Goal: Information Seeking & Learning: Learn about a topic

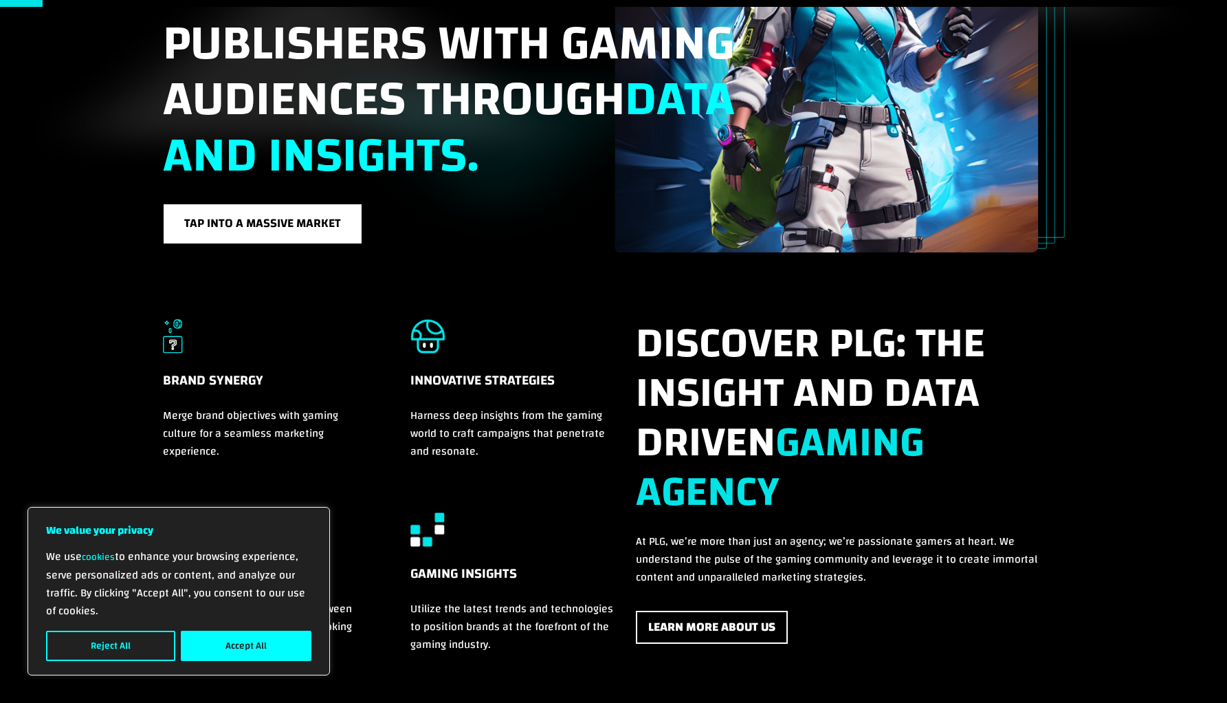
scroll to position [216, 0]
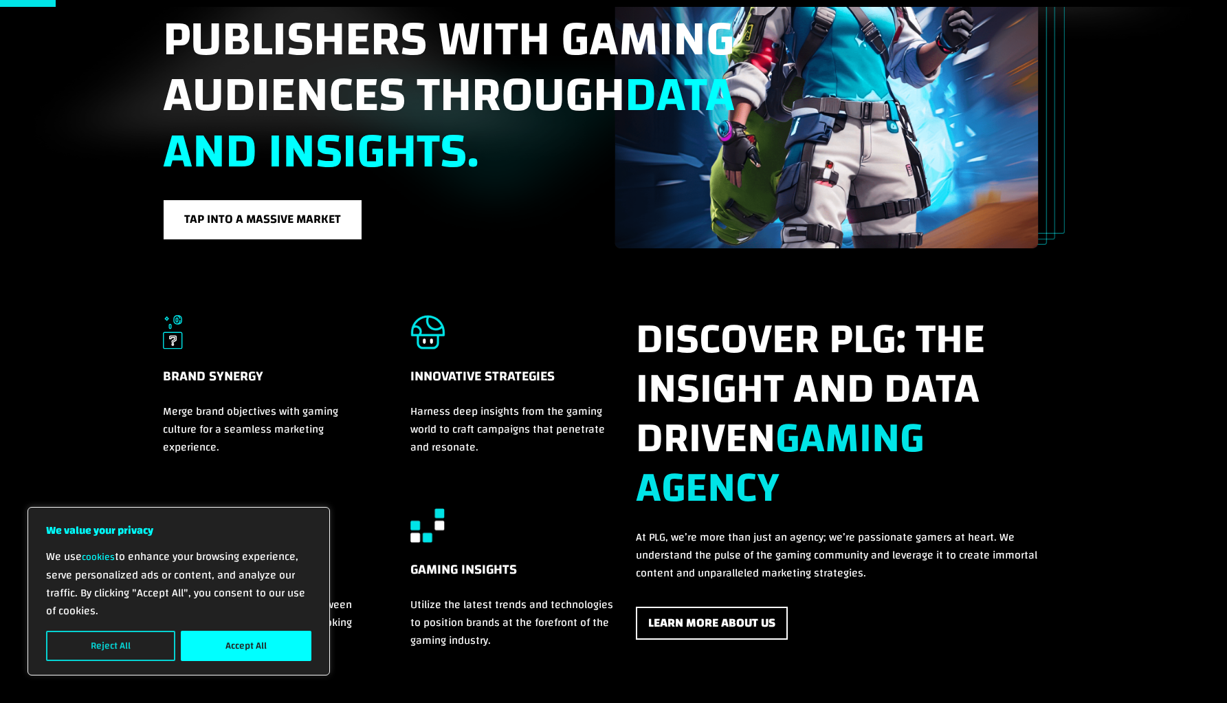
click at [121, 648] on button "Reject All" at bounding box center [110, 645] width 129 height 30
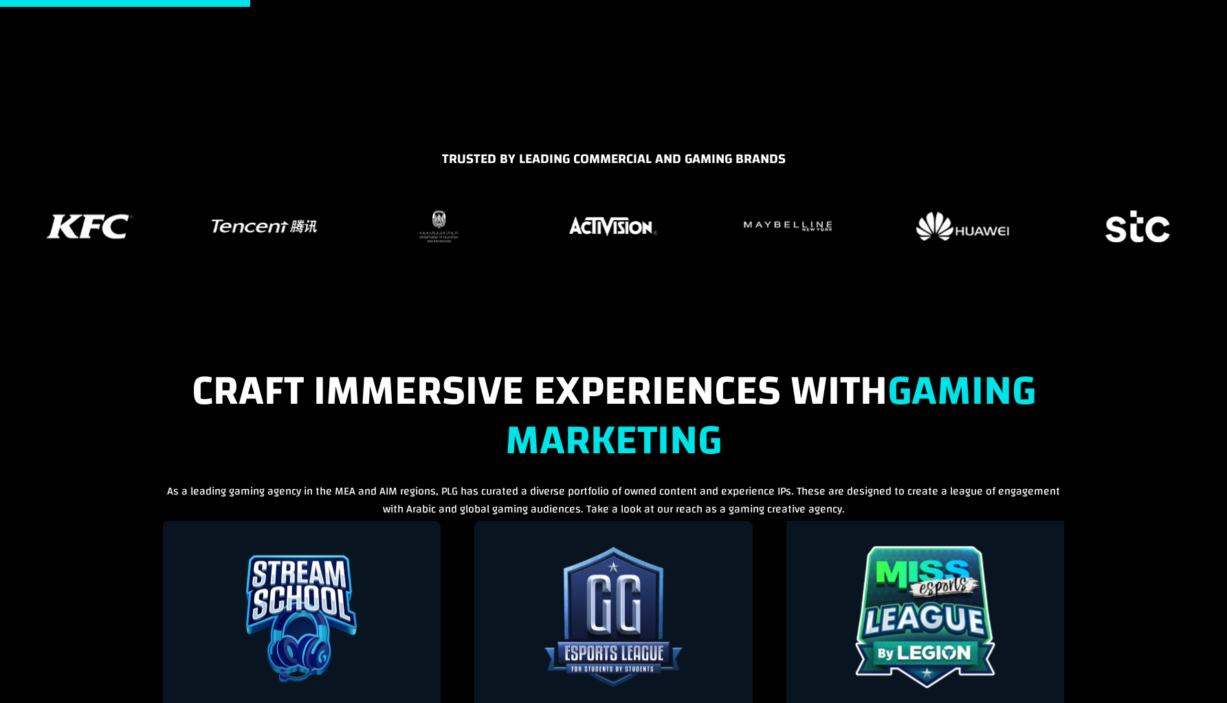
scroll to position [0, 0]
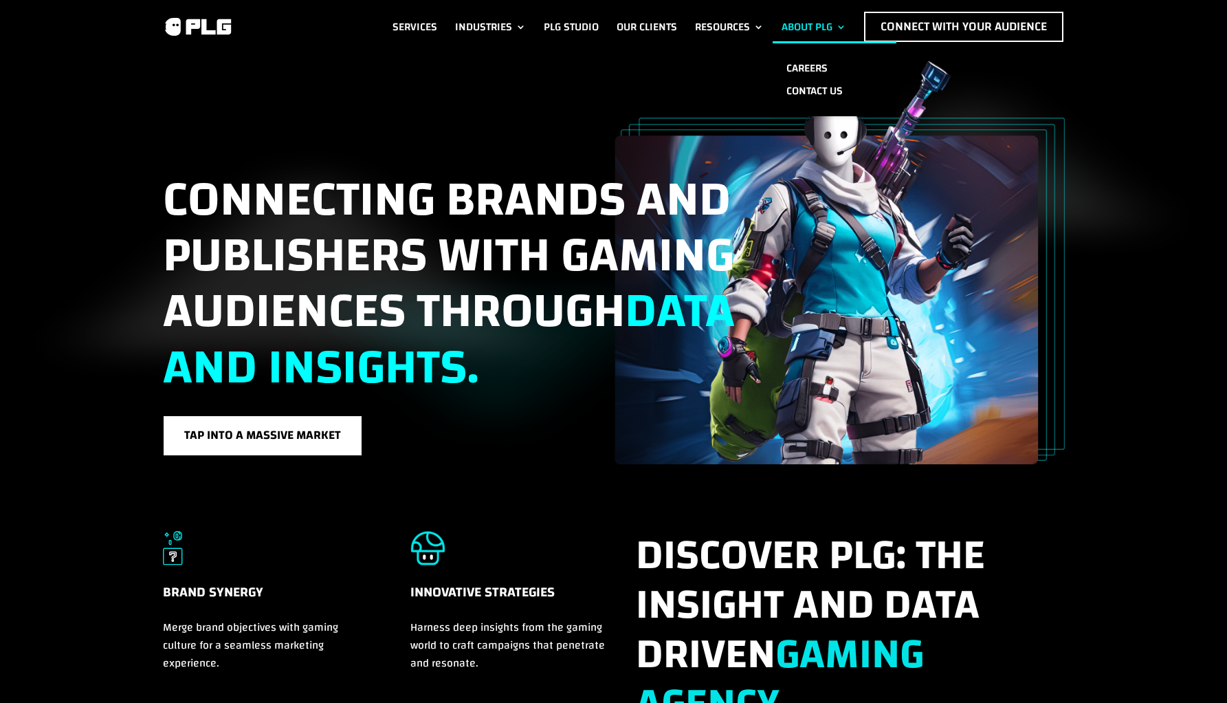
click at [811, 16] on link "About PLG" at bounding box center [814, 27] width 65 height 30
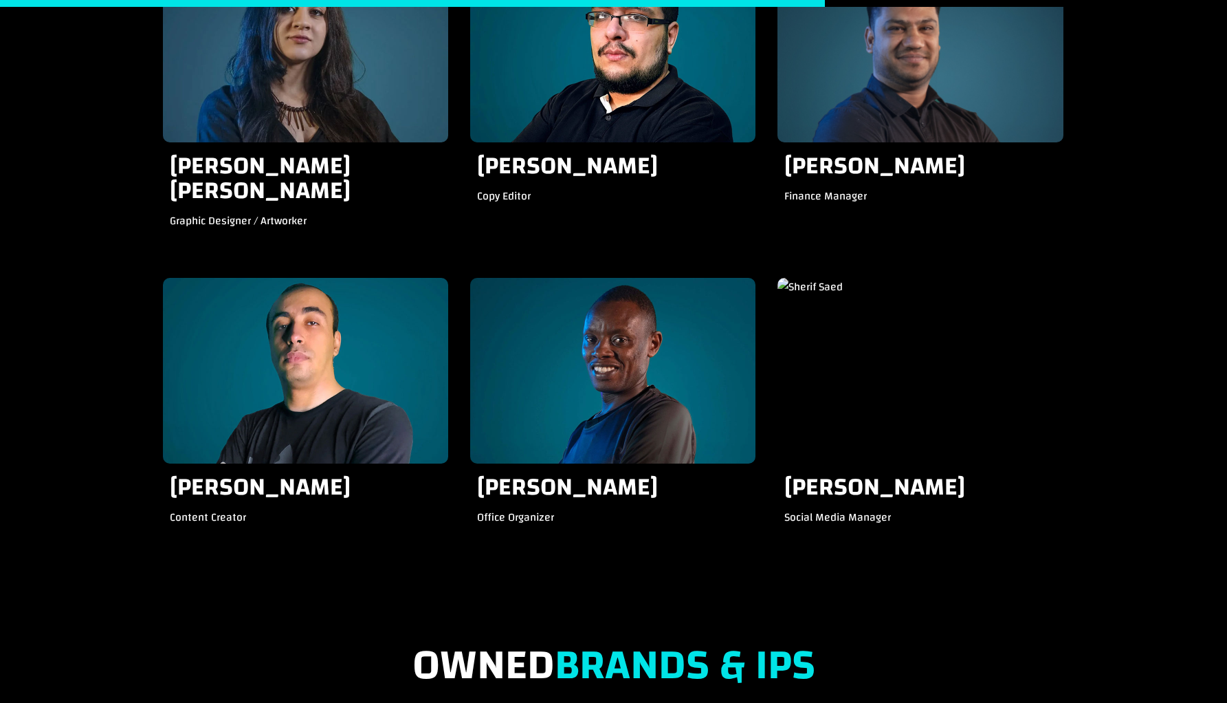
scroll to position [2422, 0]
